Goal: Transaction & Acquisition: Book appointment/travel/reservation

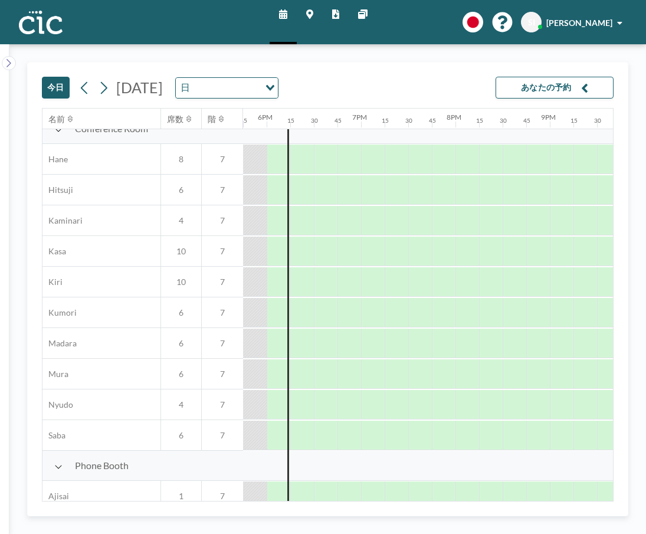
scroll to position [0, 1675]
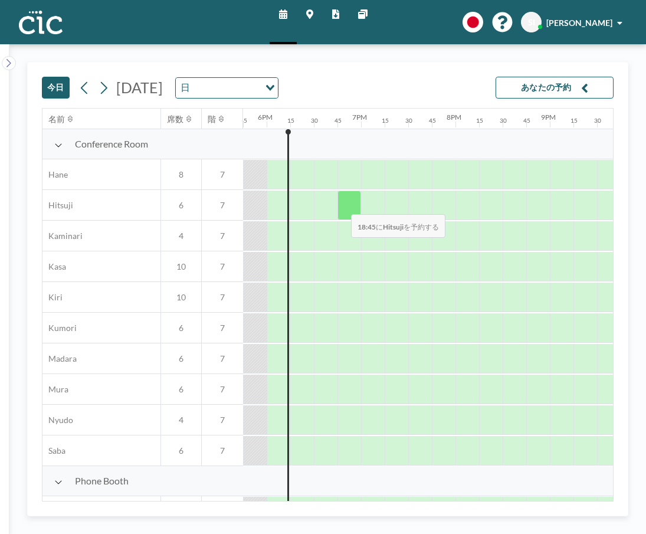
drag, startPoint x: 282, startPoint y: 206, endPoint x: 341, endPoint y: 206, distance: 58.4
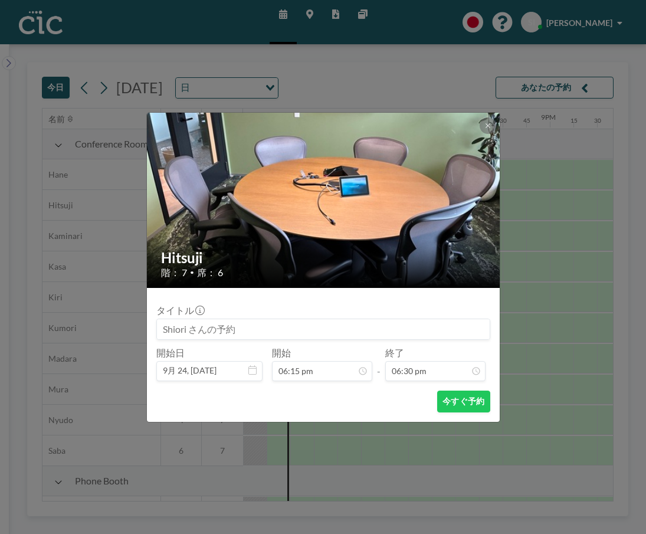
click at [358, 206] on div at bounding box center [324, 200] width 354 height 175
click at [485, 122] on icon at bounding box center [487, 125] width 7 height 7
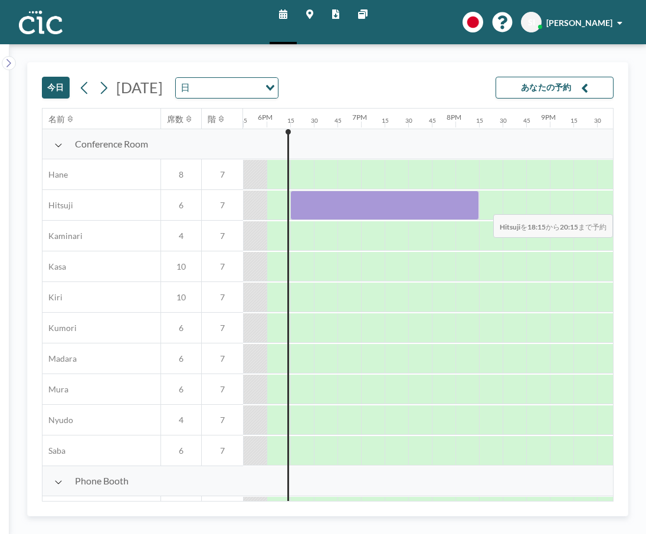
drag, startPoint x: 302, startPoint y: 210, endPoint x: 542, endPoint y: 201, distance: 240.8
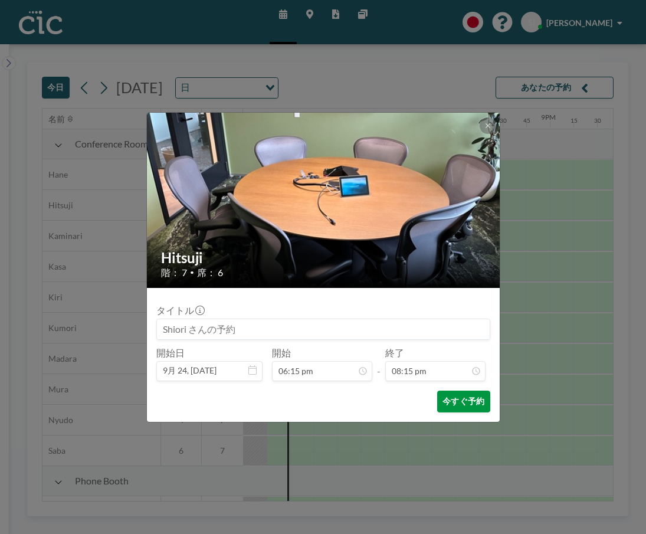
scroll to position [0, 0]
click at [462, 402] on button "今すぐ予約" at bounding box center [463, 401] width 52 height 22
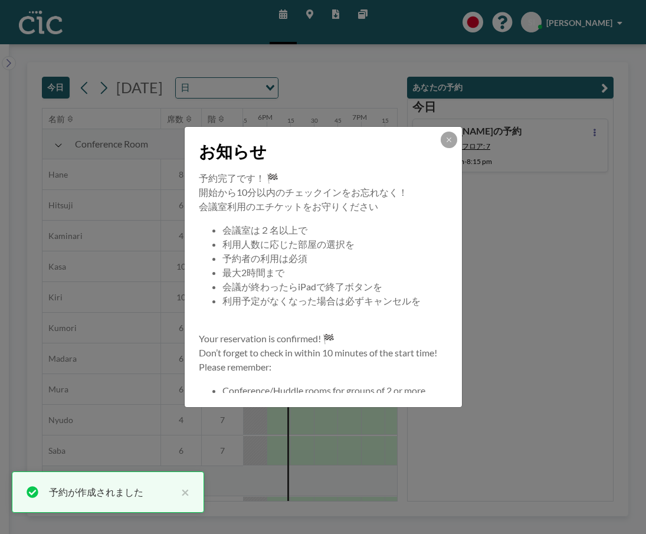
click at [446, 146] on button at bounding box center [448, 139] width 17 height 17
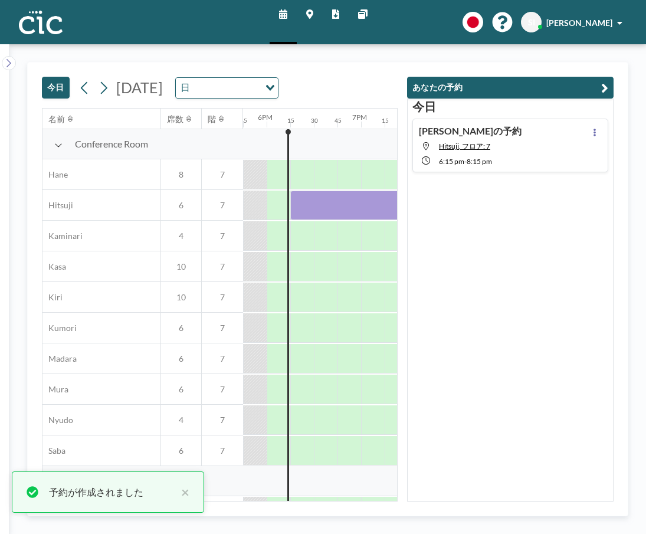
click at [606, 85] on icon "button" at bounding box center [604, 88] width 7 height 14
